Goal: Information Seeking & Learning: Learn about a topic

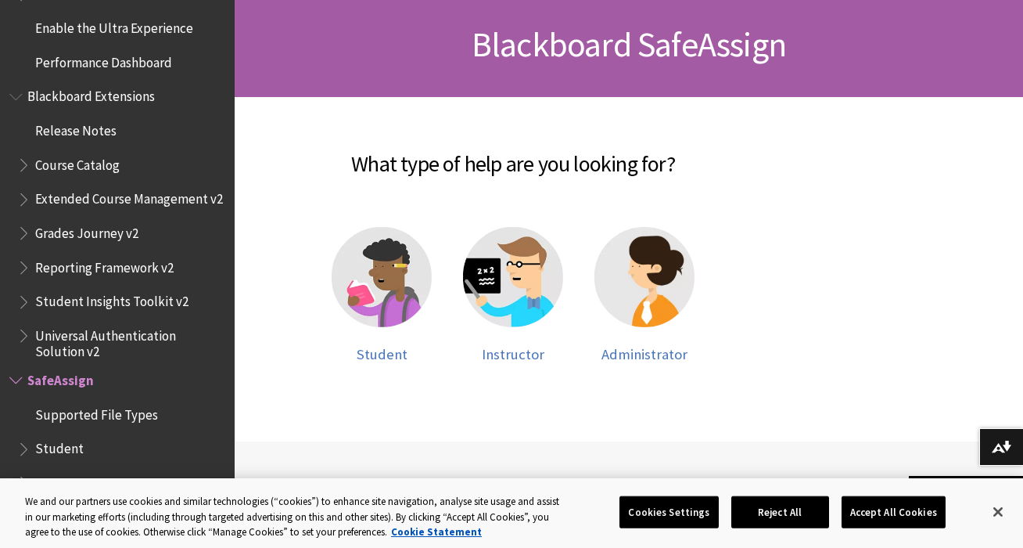
scroll to position [235, 0]
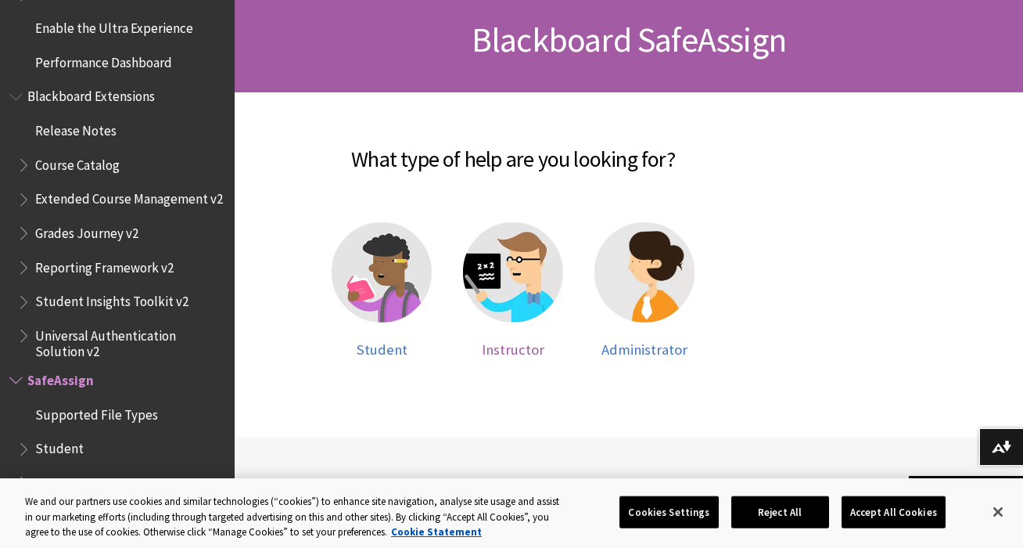
click at [509, 345] on span "Instructor" at bounding box center [513, 349] width 63 height 18
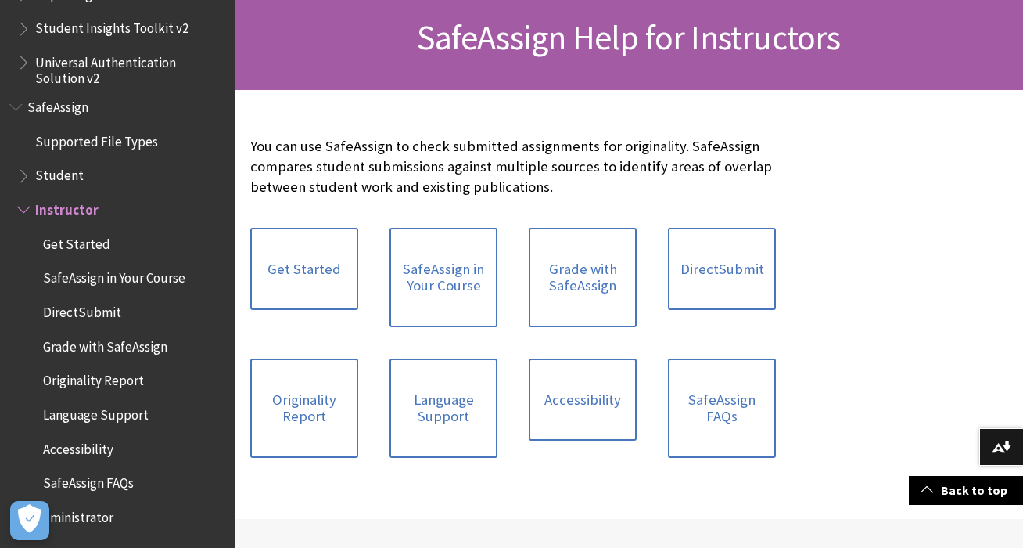
scroll to position [235, 0]
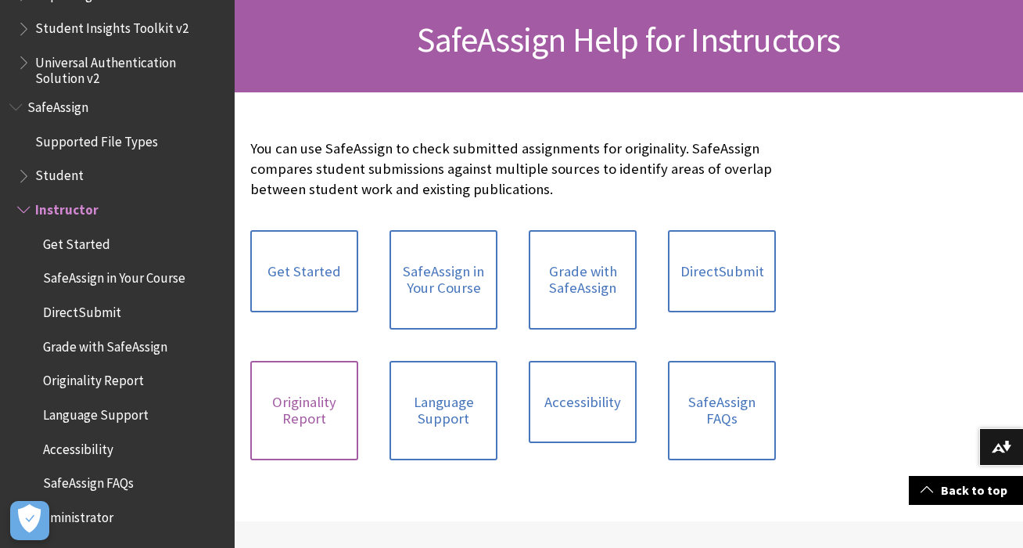
click at [309, 410] on link "Originality Report" at bounding box center [304, 410] width 108 height 99
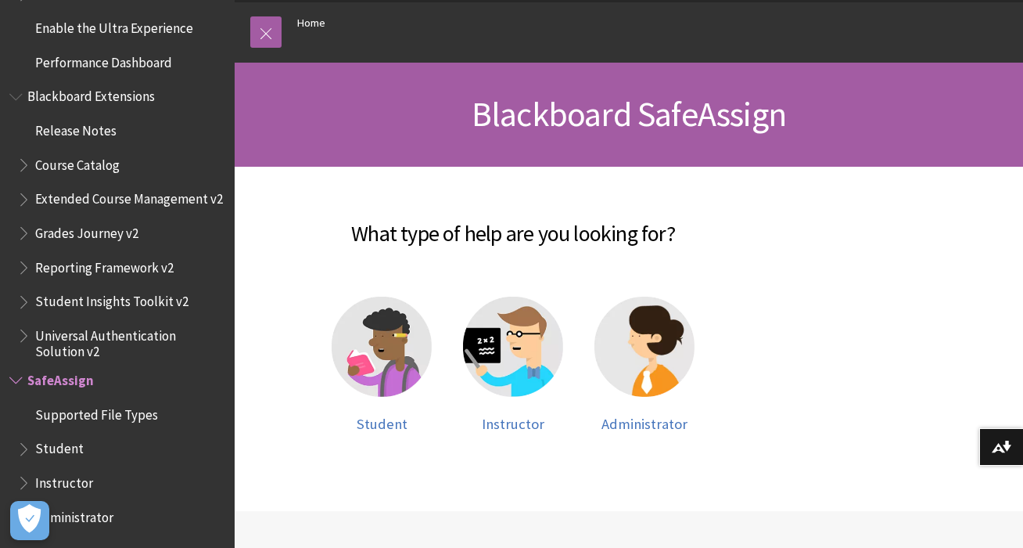
scroll to position [163, 0]
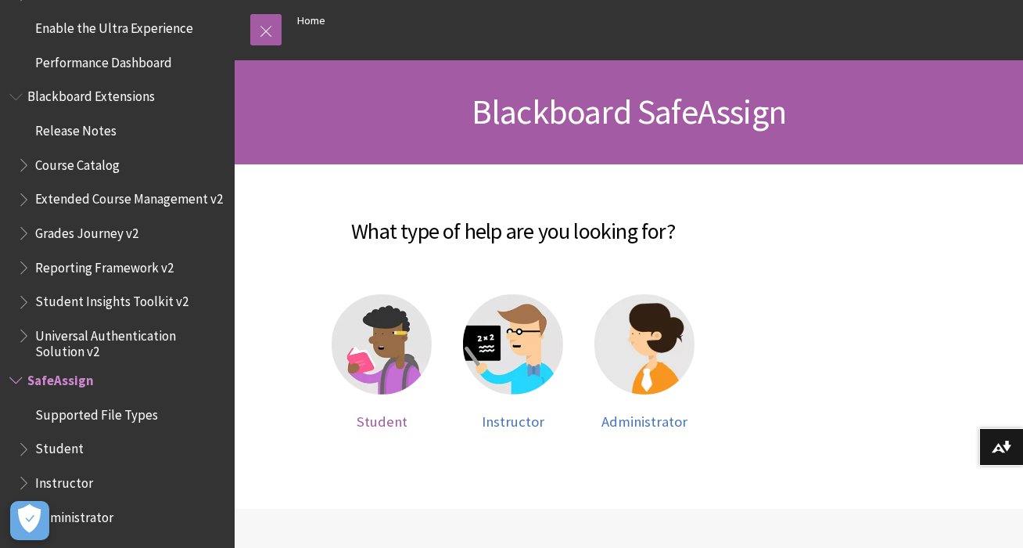
click at [386, 357] on img at bounding box center [382, 344] width 100 height 100
click at [388, 416] on span "Student" at bounding box center [382, 421] width 51 height 18
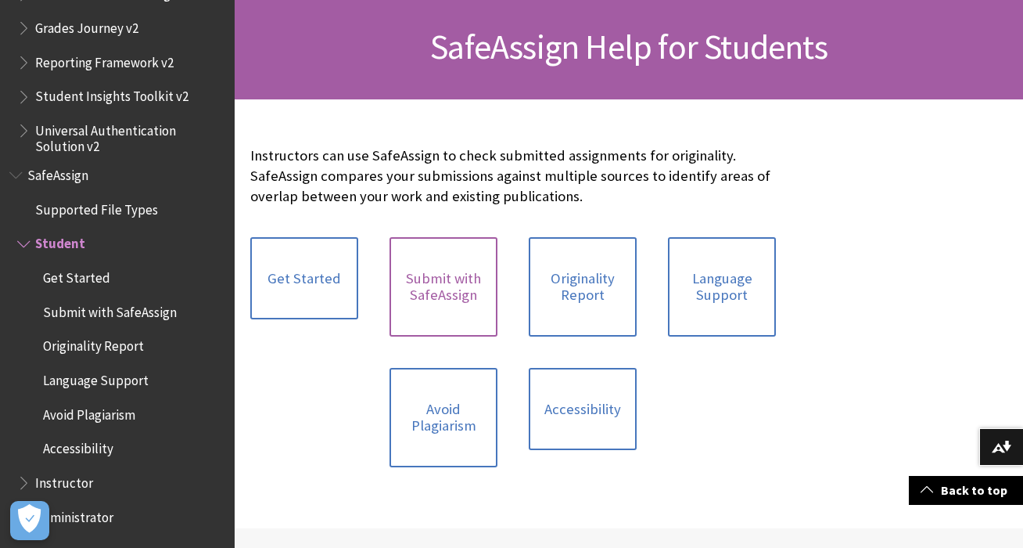
scroll to position [246, 0]
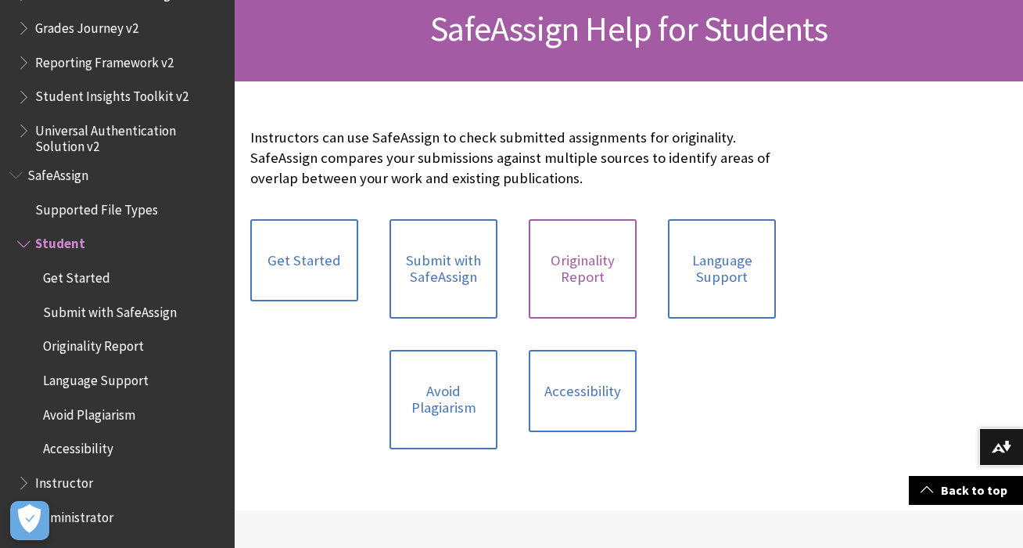
click at [568, 280] on link "Originality Report" at bounding box center [583, 268] width 108 height 99
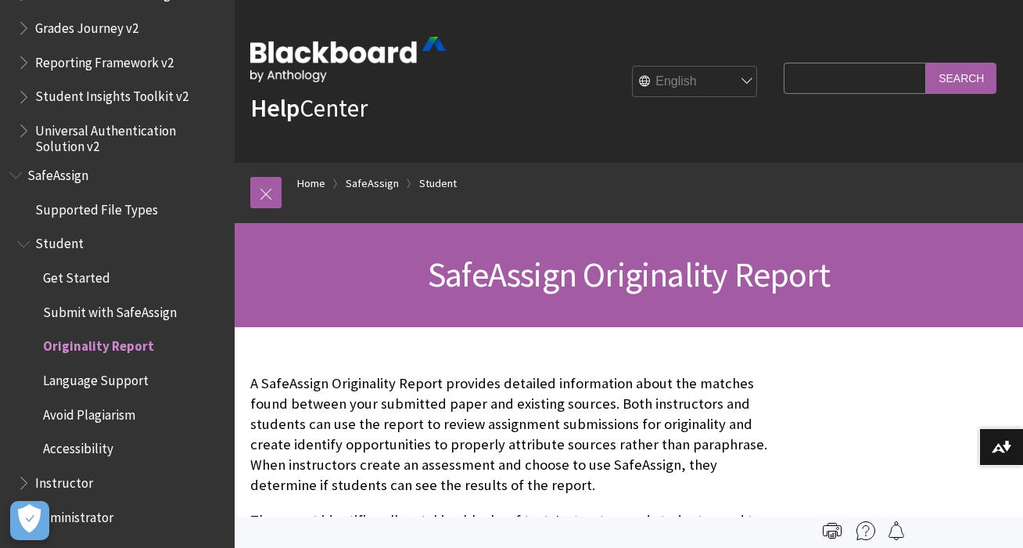
click at [839, 77] on input "Search Query" at bounding box center [855, 78] width 142 height 31
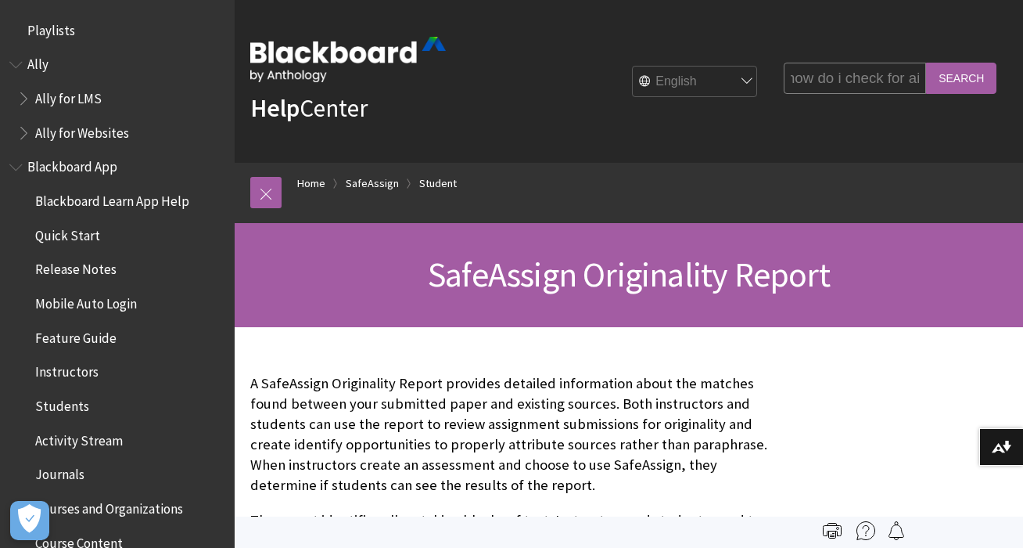
scroll to position [0, 15]
type input "how do i check for ai"
click at [926, 63] on input "Search" at bounding box center [961, 78] width 70 height 31
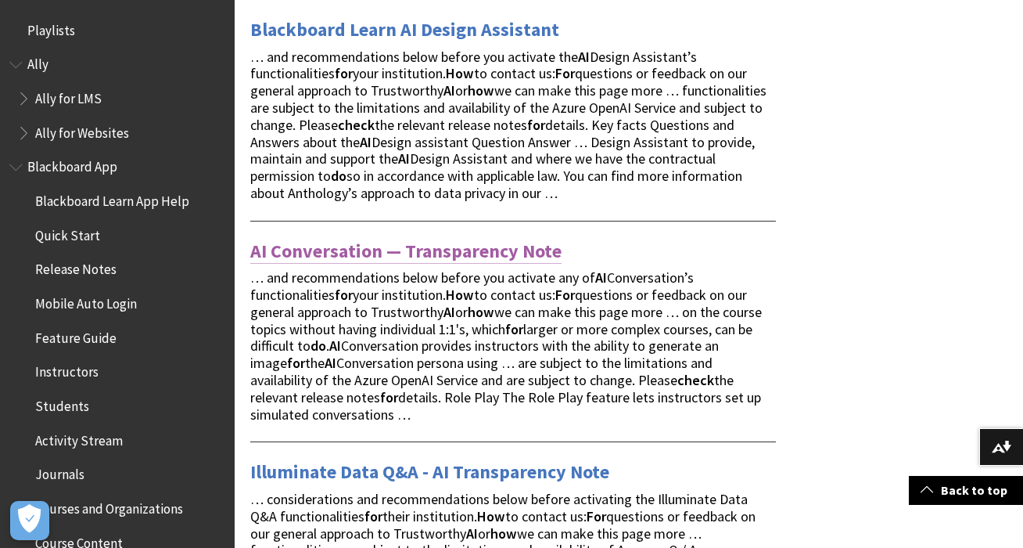
scroll to position [306, 0]
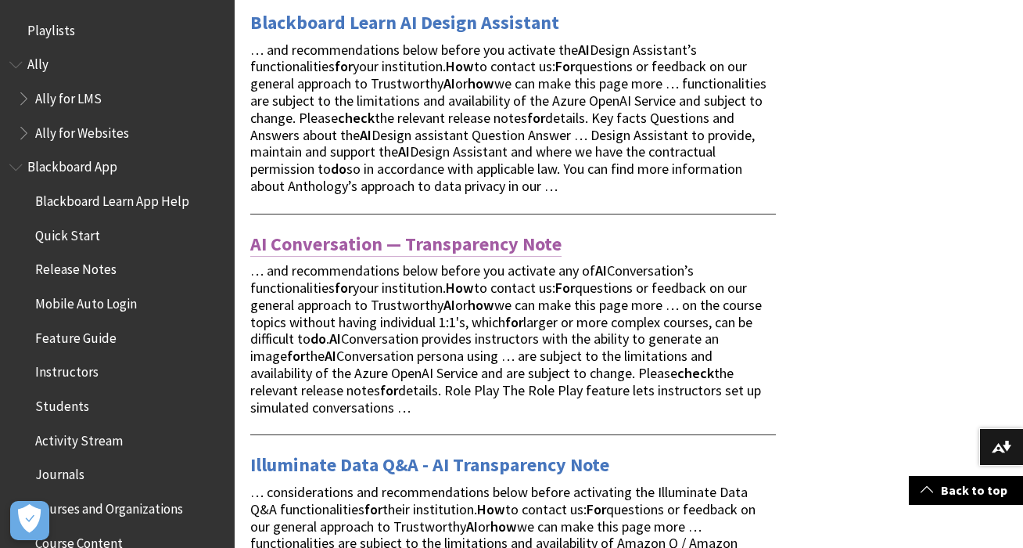
click at [480, 236] on link "AI Conversation — Transparency Note" at bounding box center [405, 244] width 311 height 25
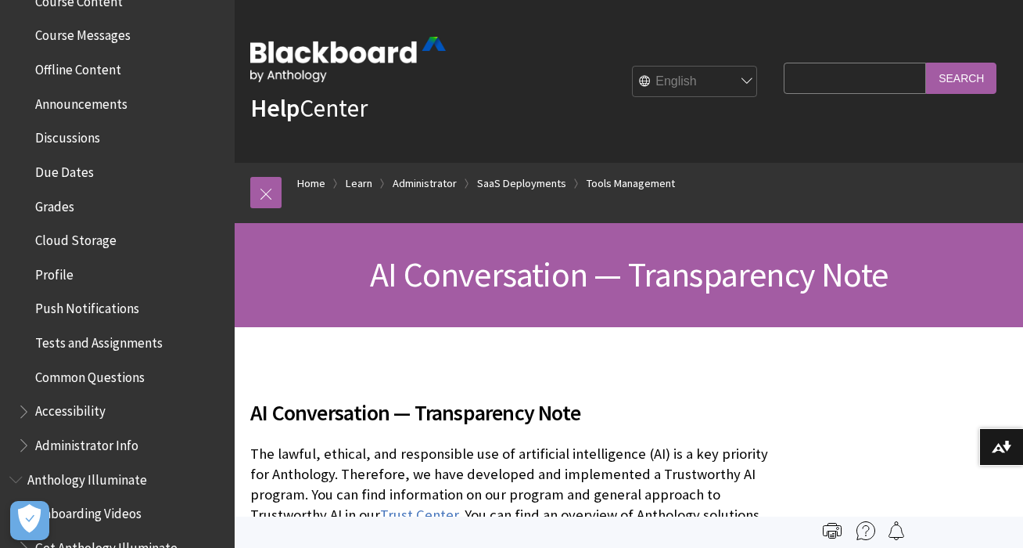
scroll to position [543, 0]
click at [60, 175] on span "Due Dates" at bounding box center [64, 167] width 59 height 21
